Goal: Task Accomplishment & Management: Manage account settings

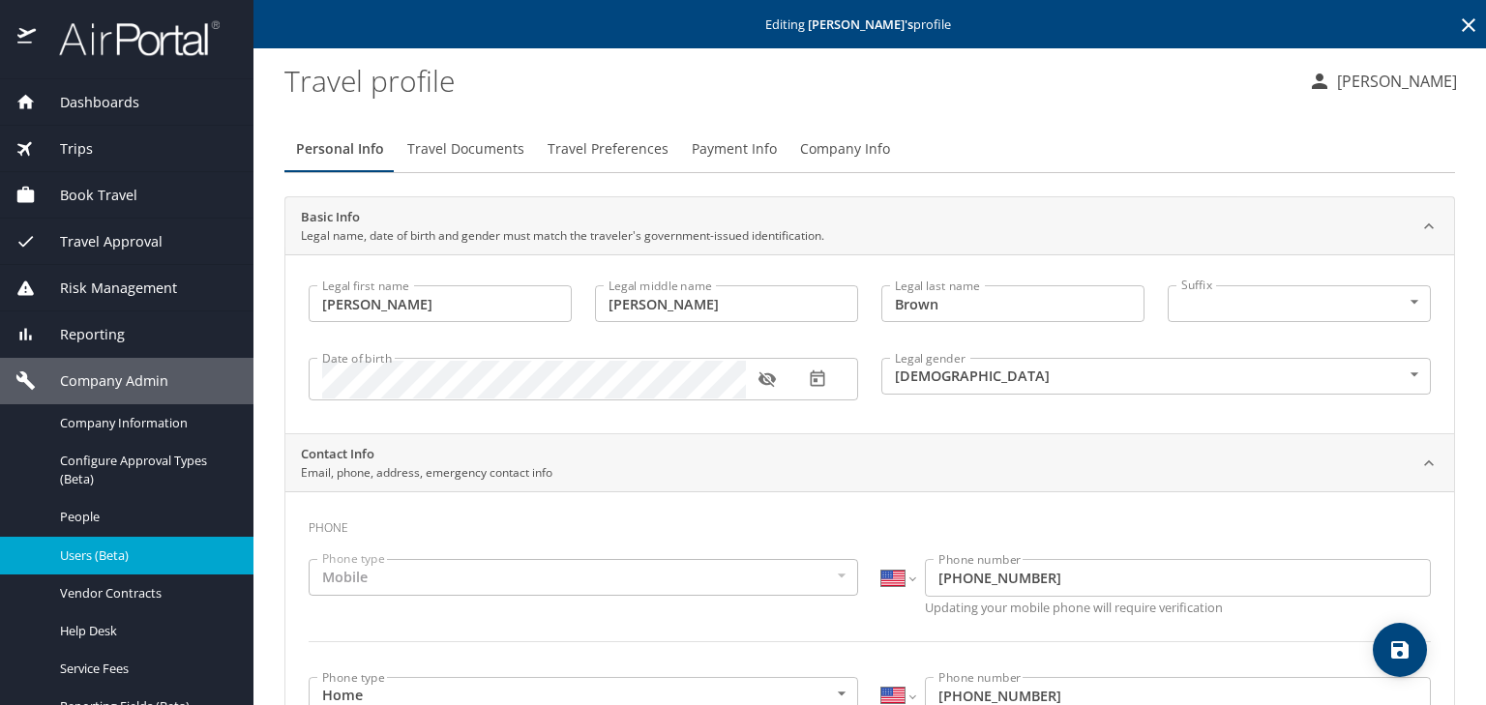
select select "US"
click at [141, 177] on div "Book Travel" at bounding box center [127, 195] width 254 height 46
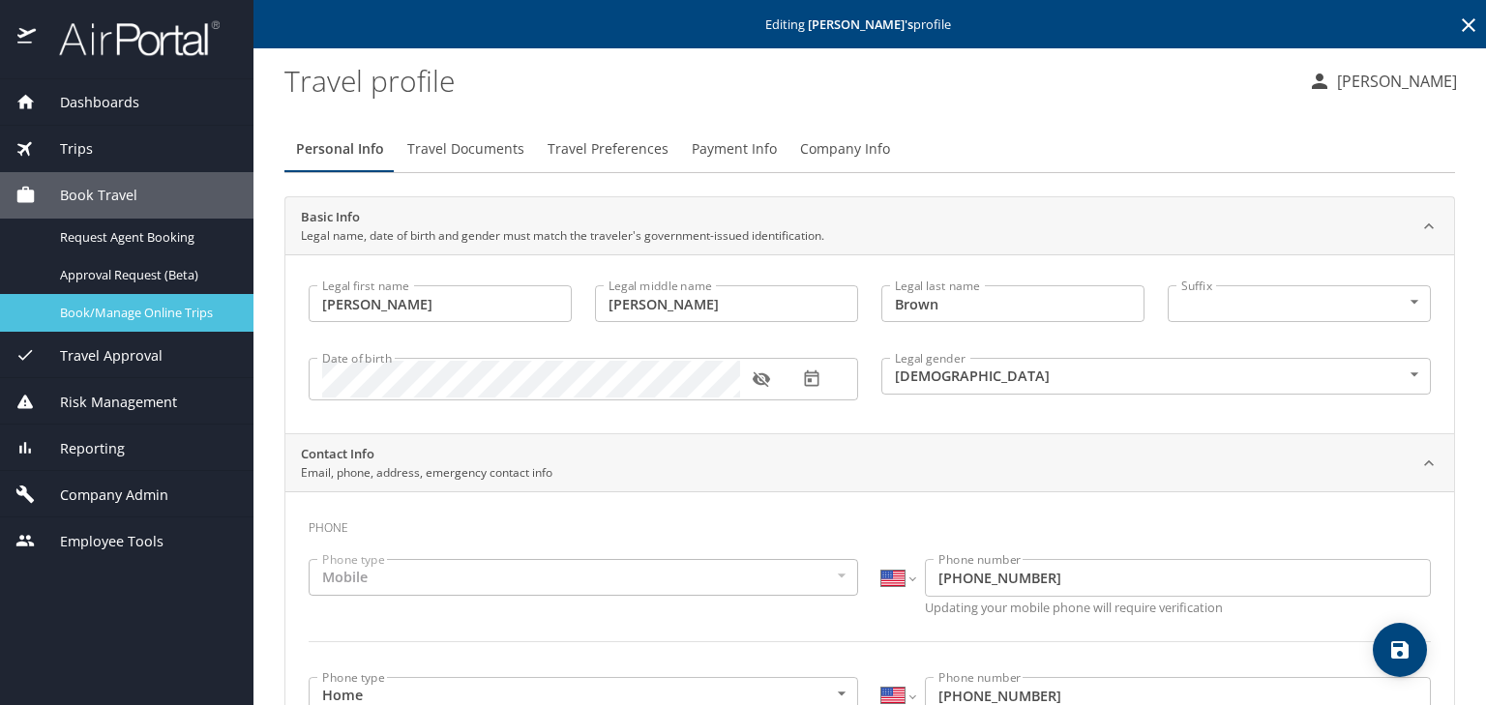
click at [144, 298] on link "Book/Manage Online Trips" at bounding box center [127, 313] width 254 height 38
click at [135, 320] on span "Book/Manage Online Trips" at bounding box center [145, 313] width 170 height 18
click at [181, 317] on span "Book/Manage Online Trips" at bounding box center [145, 313] width 170 height 18
click at [143, 314] on span "Book/Manage Online Trips" at bounding box center [145, 313] width 170 height 18
click at [178, 306] on span "Book/Manage Online Trips" at bounding box center [145, 313] width 170 height 18
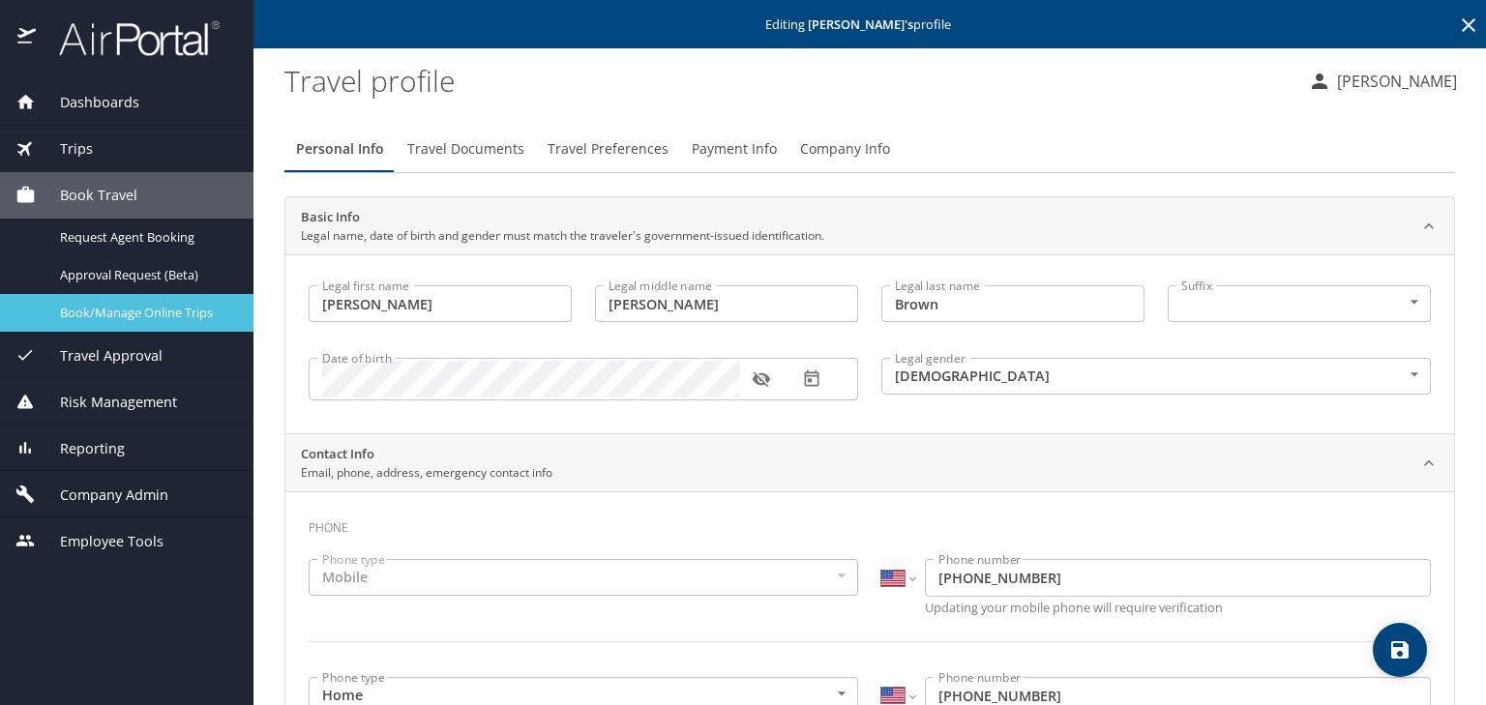
click at [149, 305] on span "Book/Manage Online Trips" at bounding box center [145, 313] width 170 height 18
click at [155, 485] on span "Company Admin" at bounding box center [102, 495] width 133 height 21
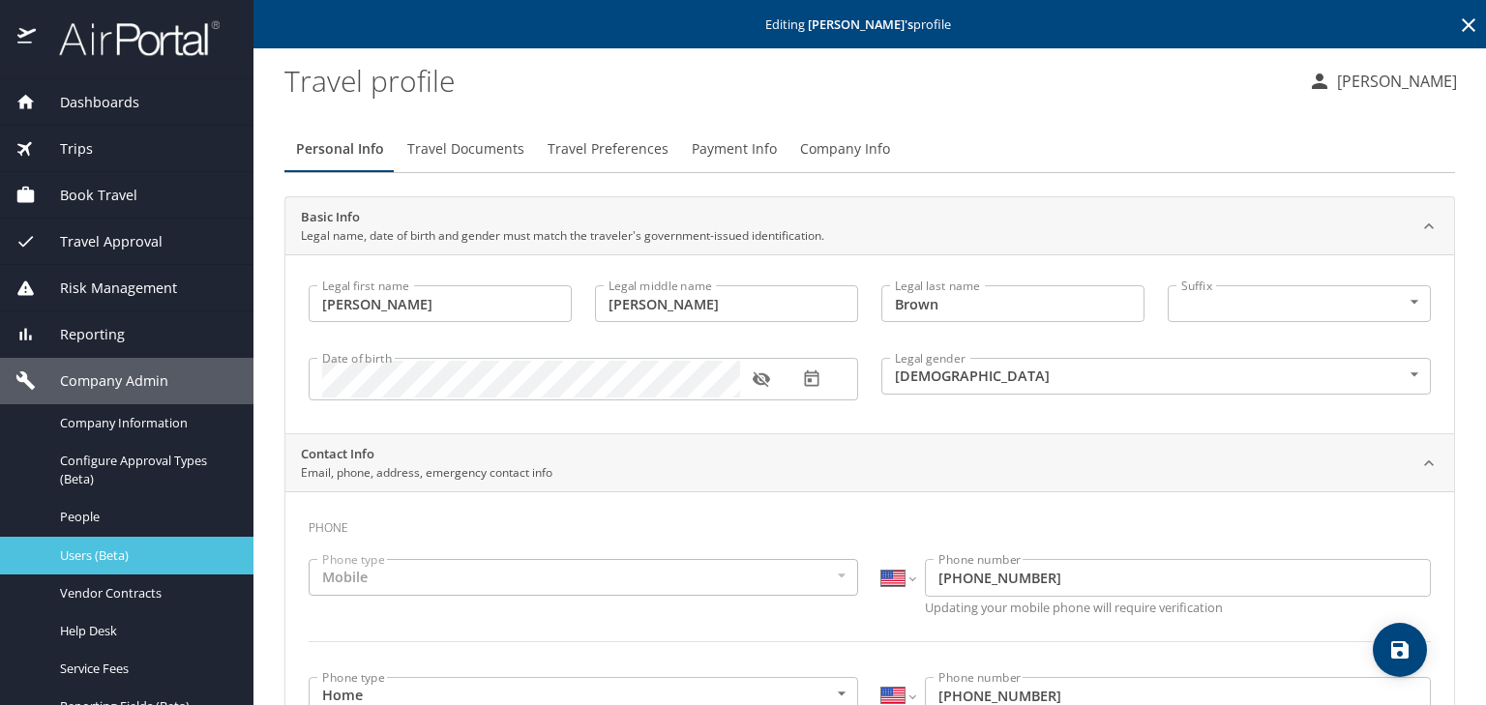
click at [120, 547] on span "Users (Beta)" at bounding box center [145, 556] width 170 height 18
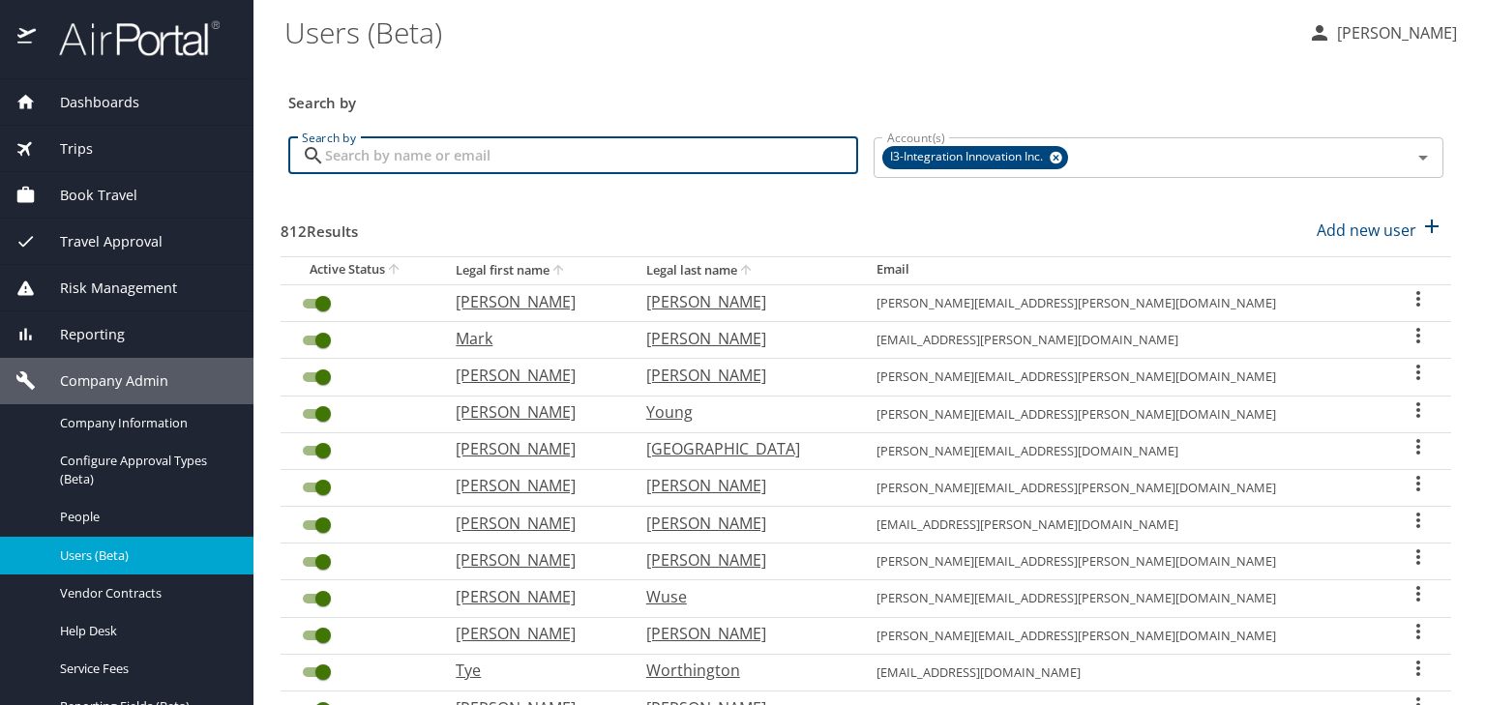
click at [516, 168] on input "Search by" at bounding box center [591, 155] width 533 height 37
type input "allen"
checkbox input "false"
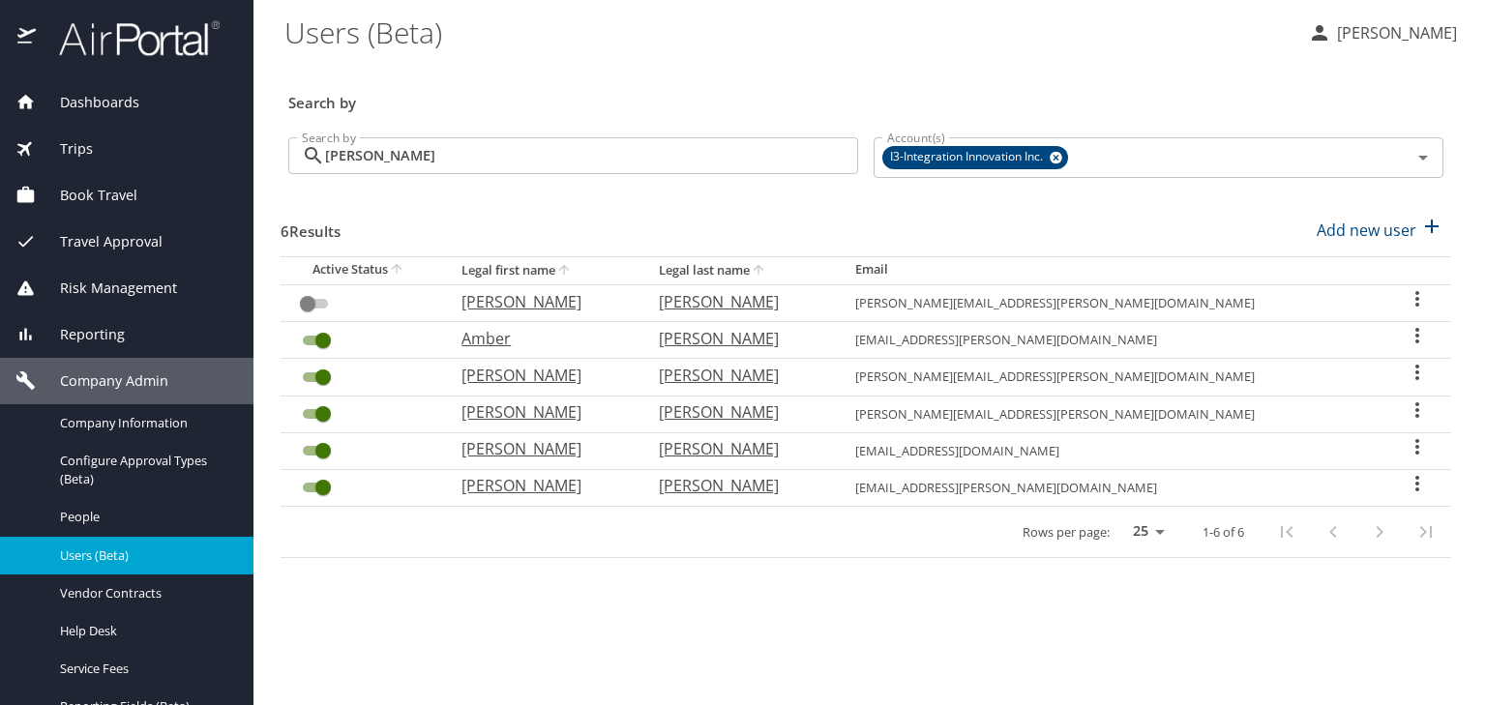
click at [135, 174] on div "Book Travel" at bounding box center [127, 195] width 254 height 46
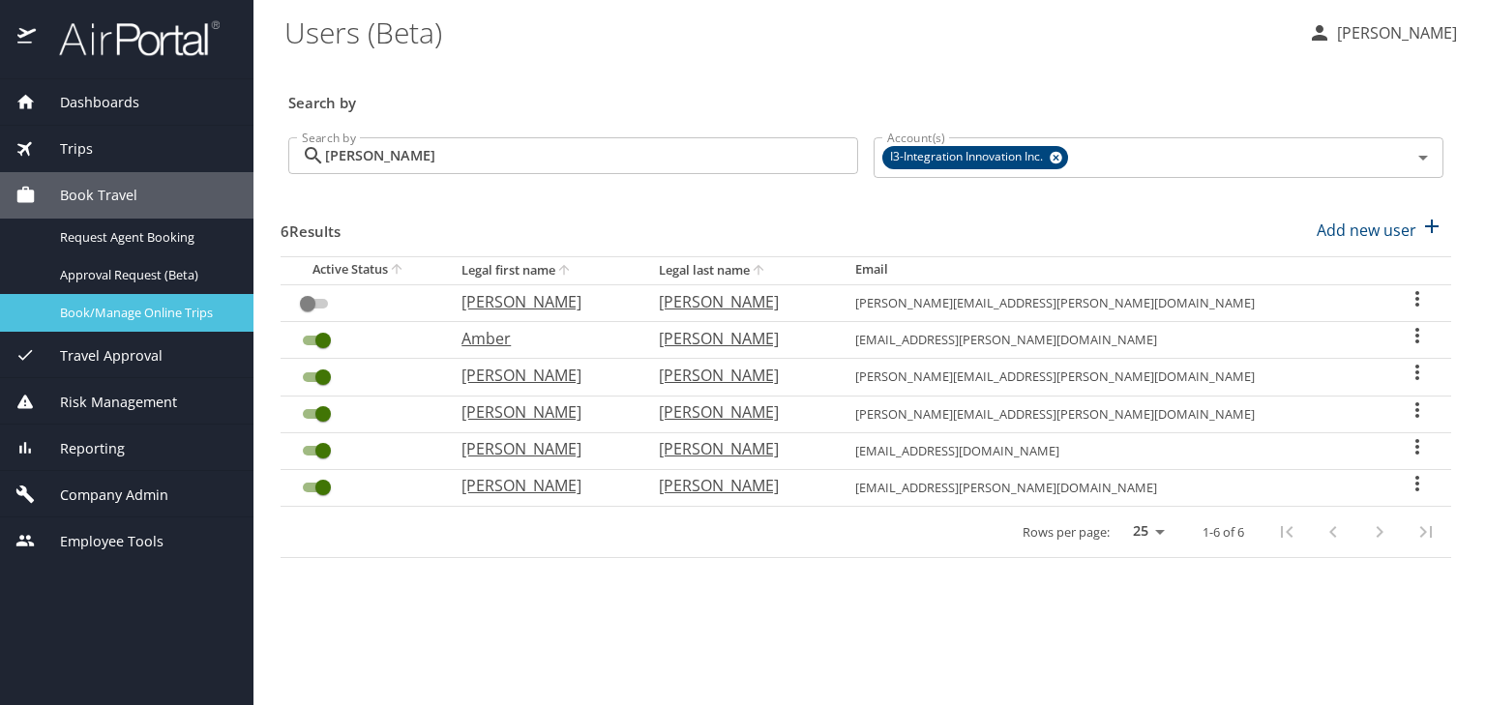
click at [134, 294] on link "Book/Manage Online Trips" at bounding box center [127, 313] width 254 height 38
click at [163, 315] on span "Book/Manage Online Trips" at bounding box center [145, 313] width 170 height 18
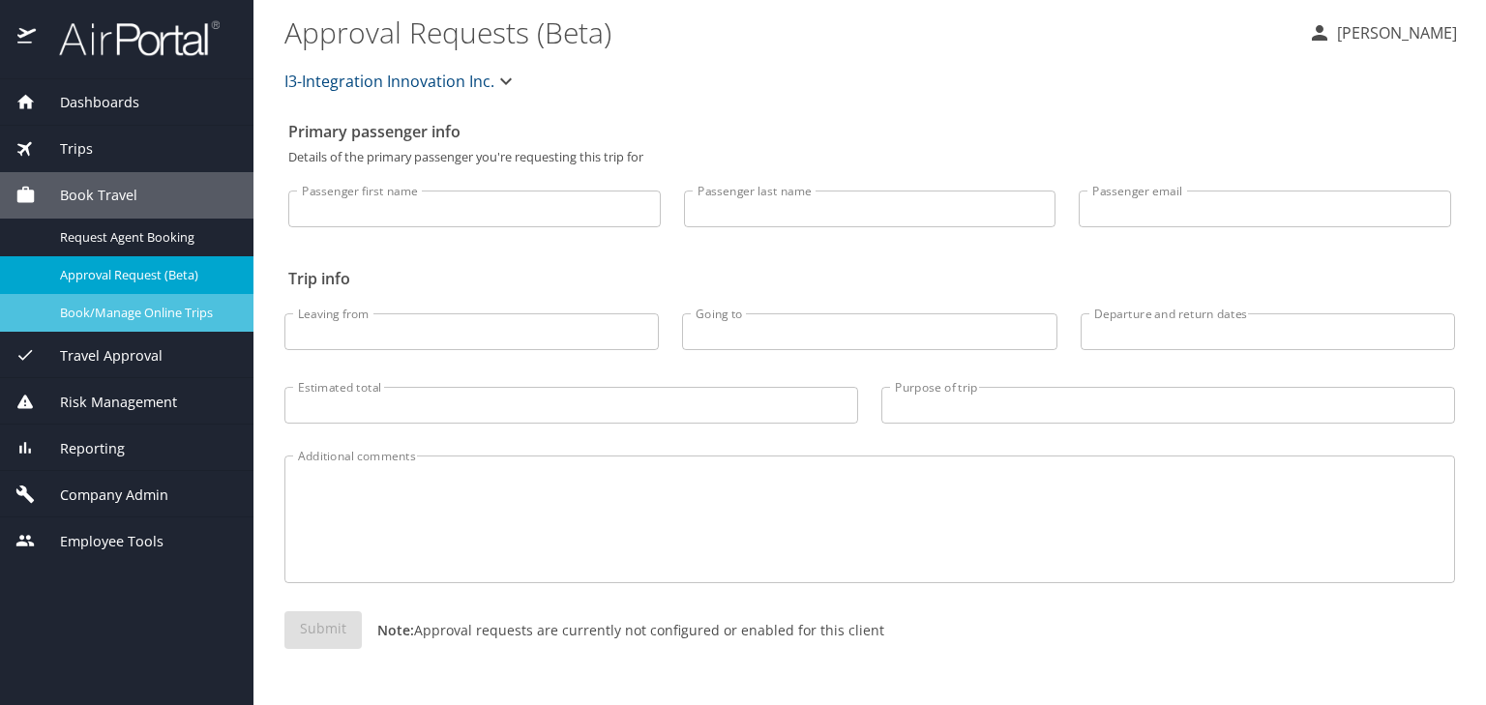
click at [165, 311] on span "Book/Manage Online Trips" at bounding box center [145, 313] width 170 height 18
